Goal: Information Seeking & Learning: Learn about a topic

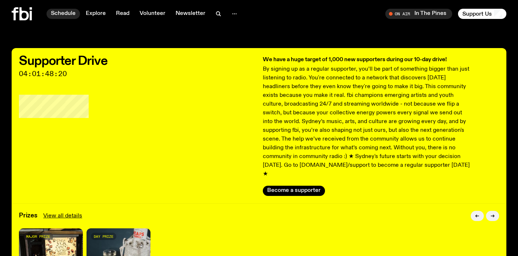
click at [51, 11] on link "Schedule" at bounding box center [63, 14] width 33 height 10
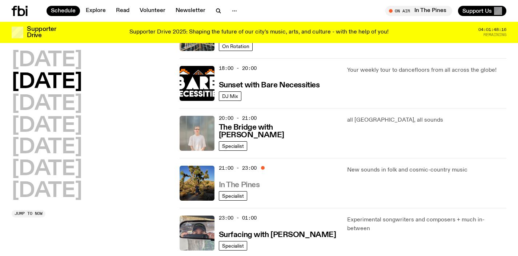
scroll to position [313, 0]
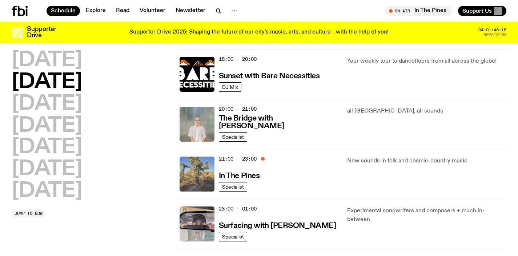
click at [196, 172] on img at bounding box center [197, 173] width 35 height 35
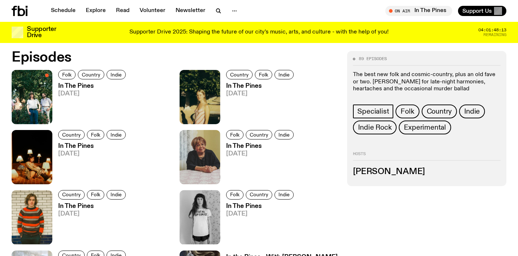
scroll to position [342, 0]
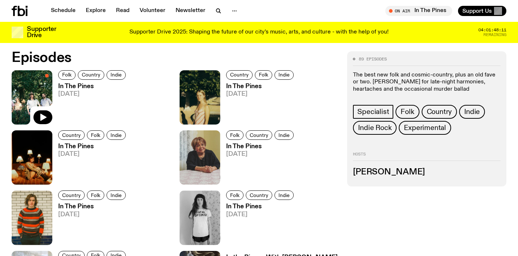
click at [28, 93] on img at bounding box center [32, 97] width 41 height 54
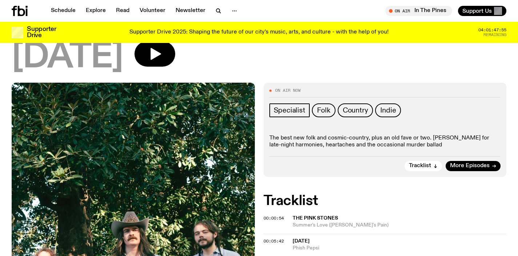
scroll to position [40, 0]
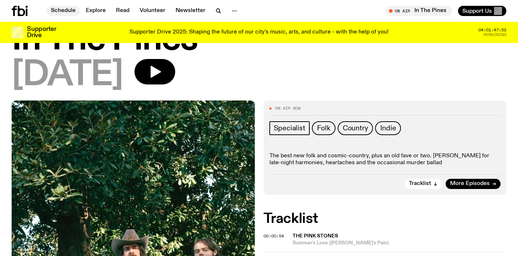
click at [65, 11] on link "Schedule" at bounding box center [63, 11] width 33 height 10
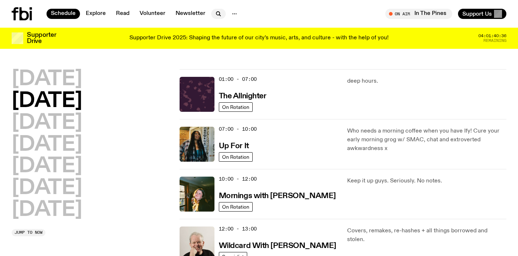
click at [217, 12] on icon "button" at bounding box center [218, 13] width 9 height 9
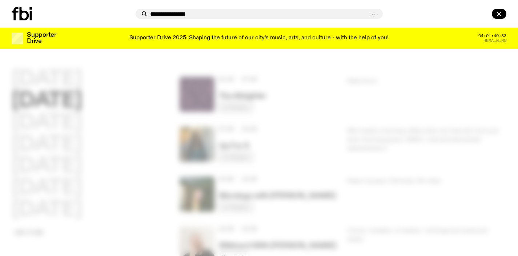
type input "**********"
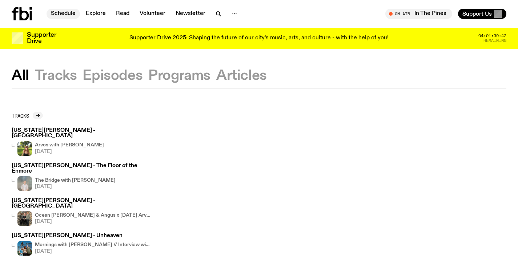
click at [65, 13] on link "Schedule" at bounding box center [63, 14] width 33 height 10
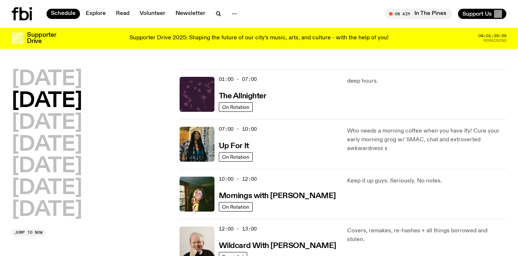
click at [18, 15] on icon at bounding box center [22, 13] width 20 height 13
